Goal: Find specific page/section: Find specific page/section

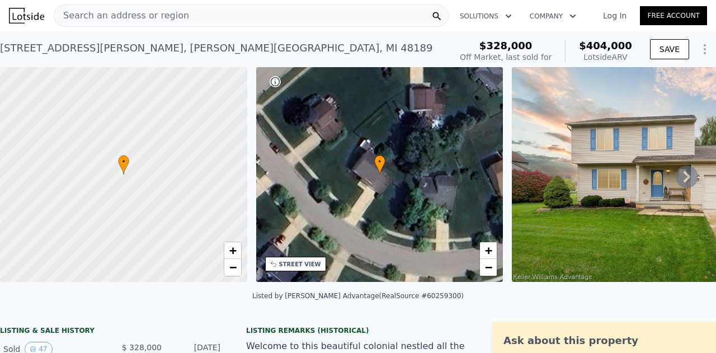
click at [683, 178] on icon at bounding box center [686, 176] width 7 height 11
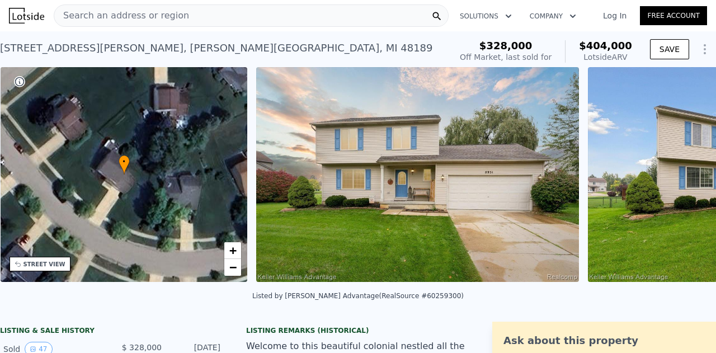
scroll to position [0, 260]
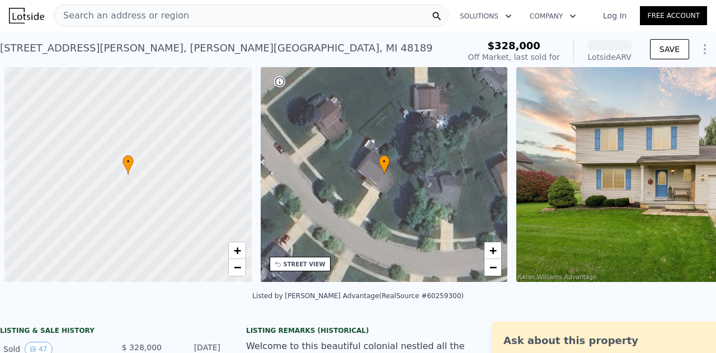
scroll to position [0, 4]
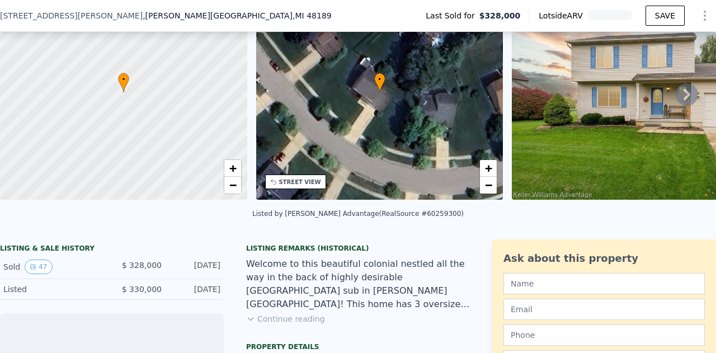
scroll to position [77, 0]
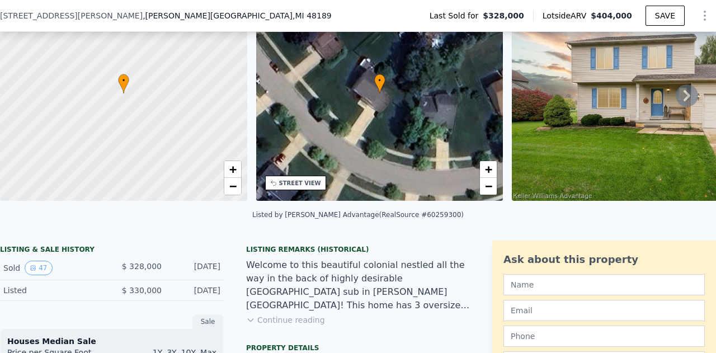
click at [676, 98] on icon at bounding box center [687, 95] width 22 height 22
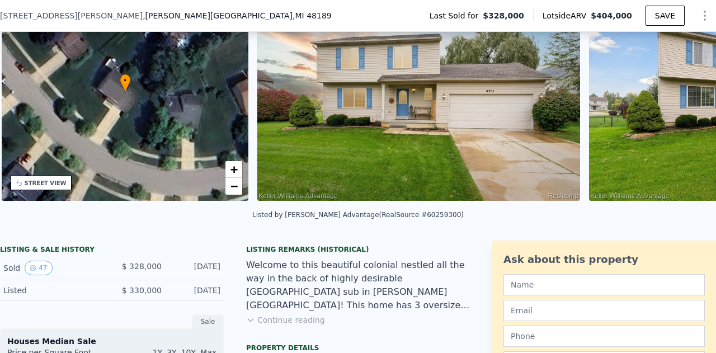
scroll to position [0, 260]
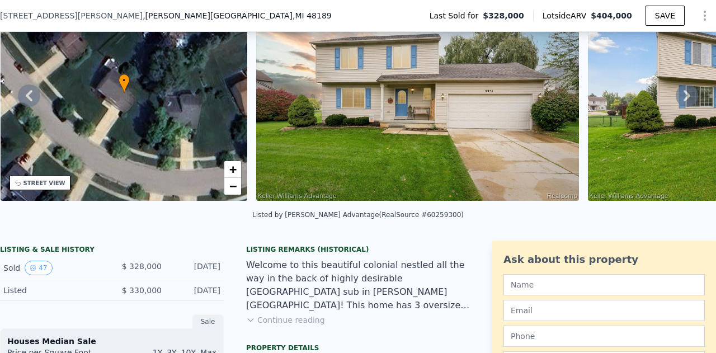
click at [676, 99] on icon at bounding box center [687, 95] width 22 height 22
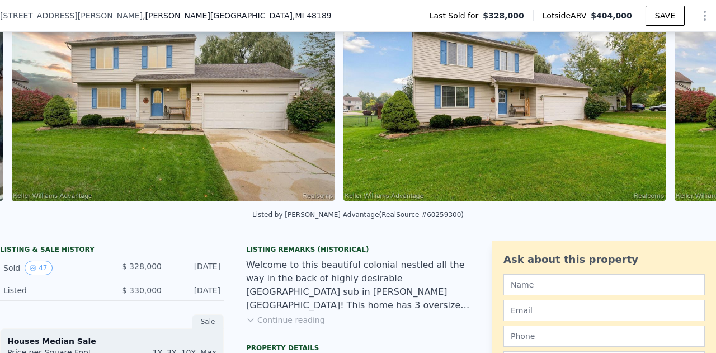
scroll to position [0, 512]
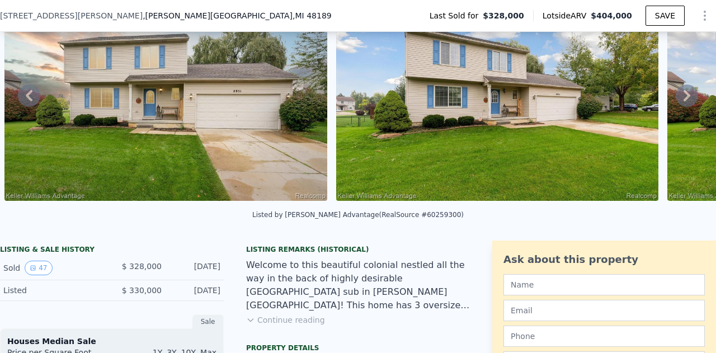
click at [681, 100] on icon at bounding box center [687, 95] width 22 height 22
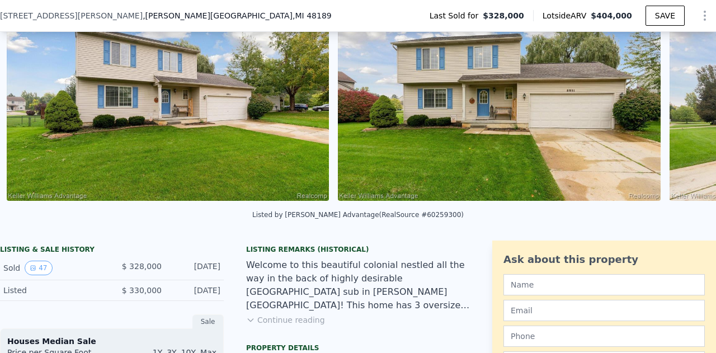
scroll to position [0, 843]
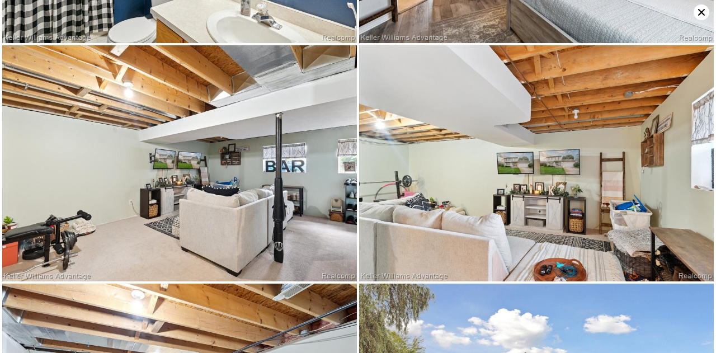
scroll to position [3533, 0]
